Goal: Obtain resource: Download file/media

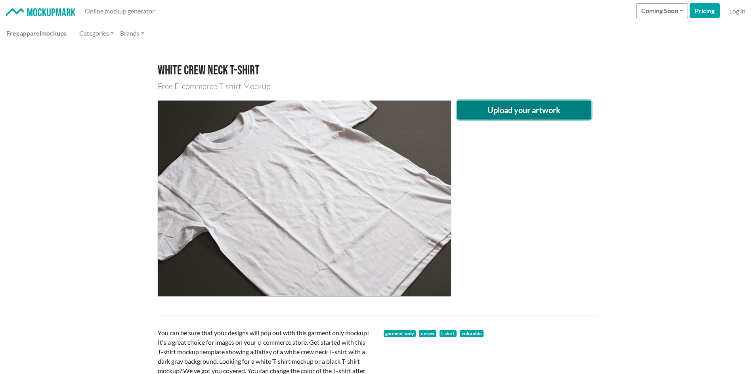
click at [522, 112] on button "Upload your artwork" at bounding box center [524, 110] width 135 height 19
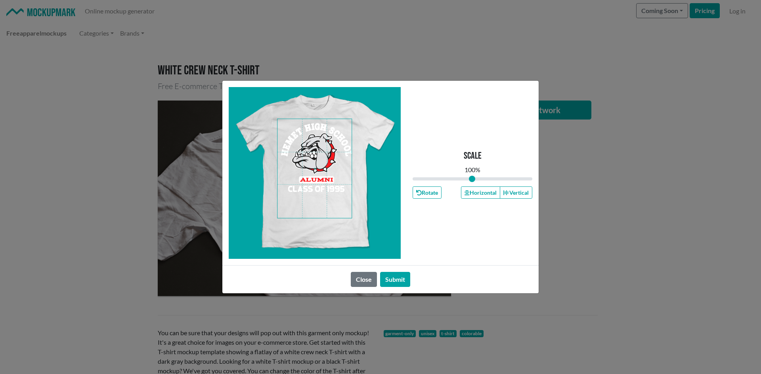
click at [319, 190] on span at bounding box center [314, 168] width 74 height 99
click at [488, 195] on button "Horizontal" at bounding box center [480, 193] width 39 height 12
click at [487, 195] on button "Horizontal" at bounding box center [480, 193] width 39 height 12
click at [319, 206] on span at bounding box center [314, 168] width 74 height 99
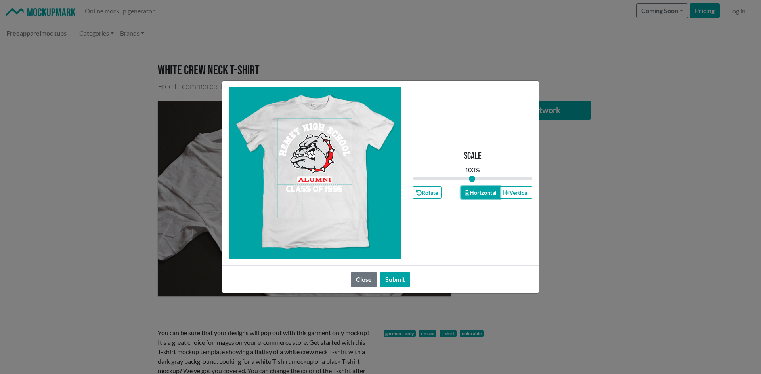
click at [481, 194] on button "Horizontal" at bounding box center [480, 193] width 39 height 12
click at [392, 279] on button "Submit" at bounding box center [395, 279] width 30 height 15
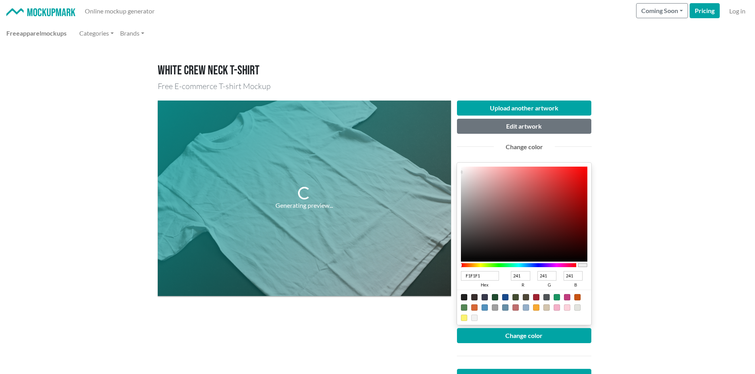
type input "EE3737"
type input "238"
type input "55"
click at [558, 173] on div at bounding box center [524, 214] width 127 height 95
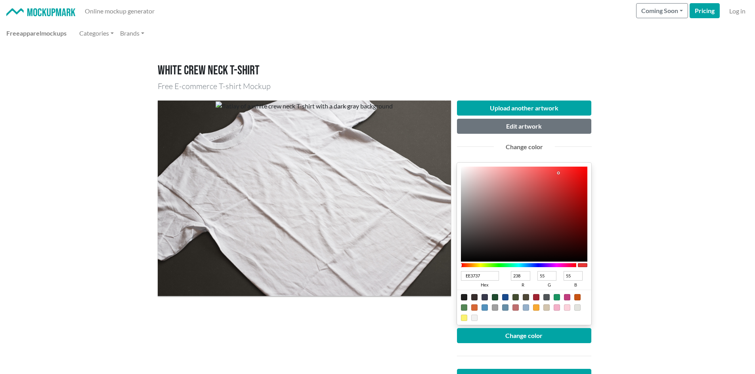
click at [492, 273] on input "EE3737" at bounding box center [480, 276] width 38 height 10
type input "EE3"
type input "238"
type input "51"
type input "E"
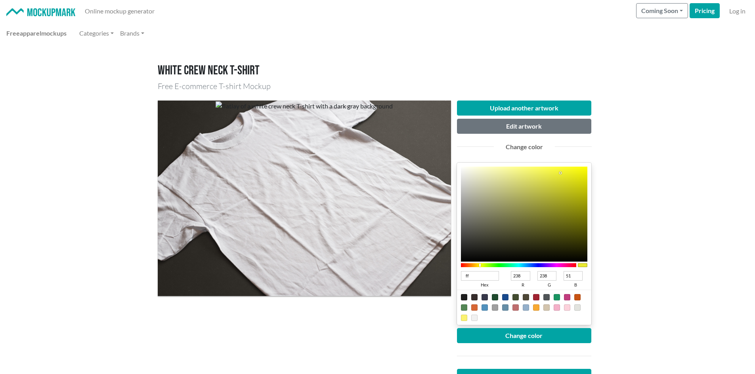
type input "ff0"
type input "255"
type input "0"
type input "ff0006"
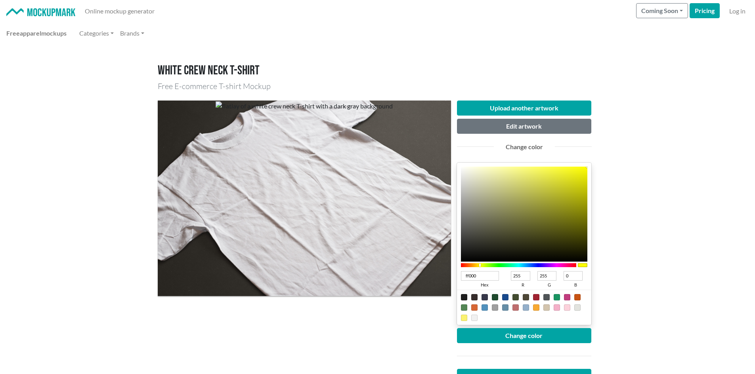
type input "0"
type input "6"
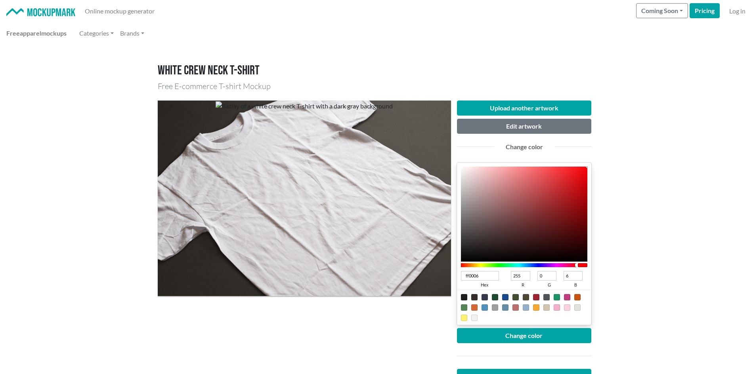
type input "FF0006"
click at [485, 327] on div "Upload another artwork Edit artwork Change color FF0006 hex 255 r 0 g 6 b 100 a…" at bounding box center [524, 260] width 135 height 319
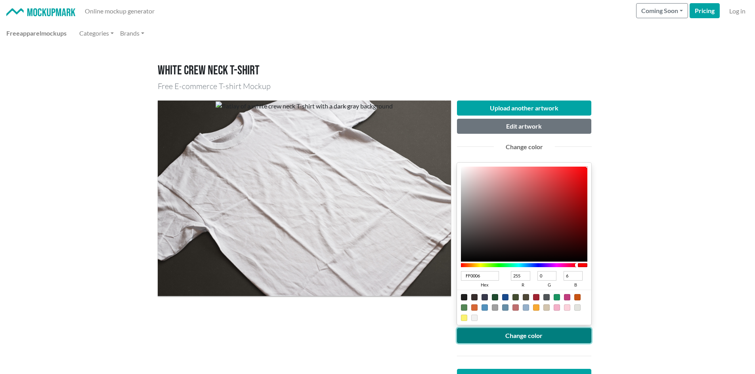
click at [485, 332] on button "Change color" at bounding box center [524, 335] width 135 height 15
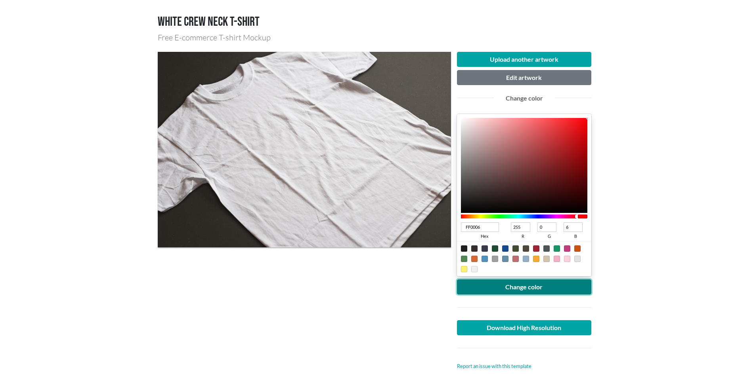
scroll to position [79, 0]
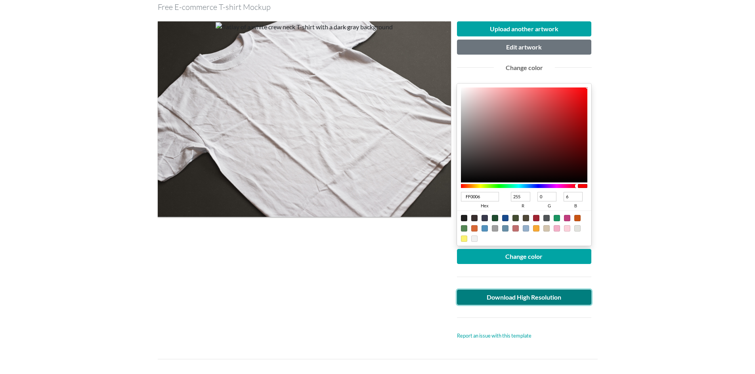
click at [523, 298] on link "Download High Resolution" at bounding box center [524, 297] width 135 height 15
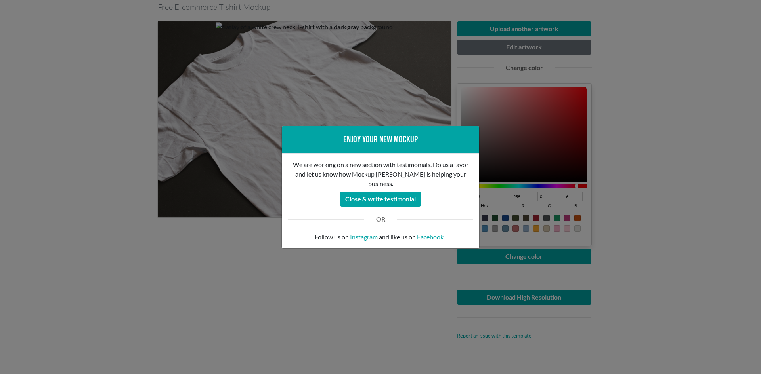
click at [76, 220] on div "Enjoy your new mockup We are working on a new section with testimonials. Do us …" at bounding box center [380, 187] width 761 height 374
